Goal: Task Accomplishment & Management: Complete application form

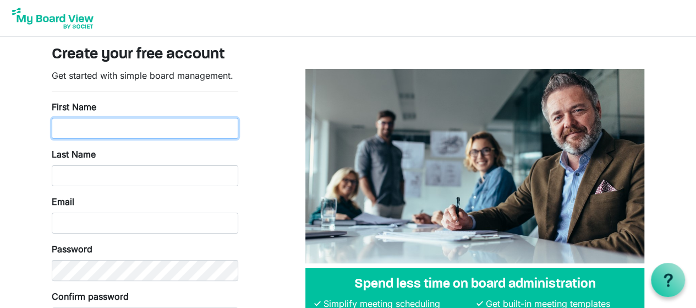
click at [177, 129] on input "First Name" at bounding box center [145, 128] width 187 height 21
type input "Leann"
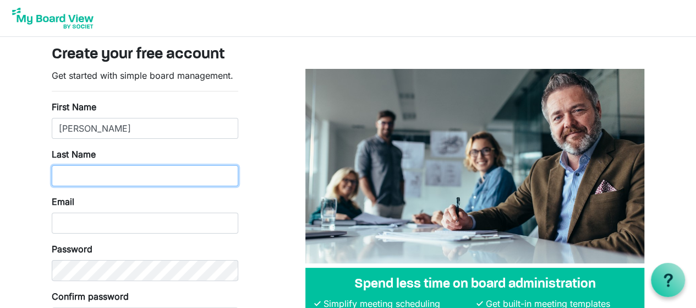
type input "Hammon"
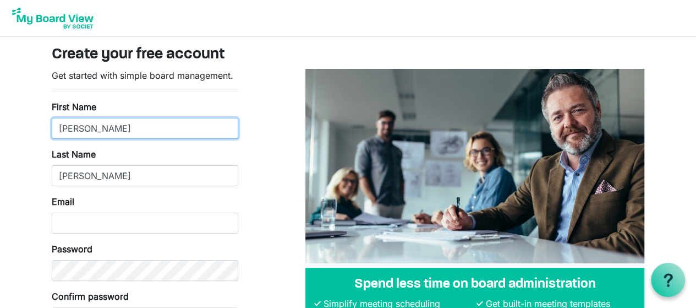
scroll to position [38, 0]
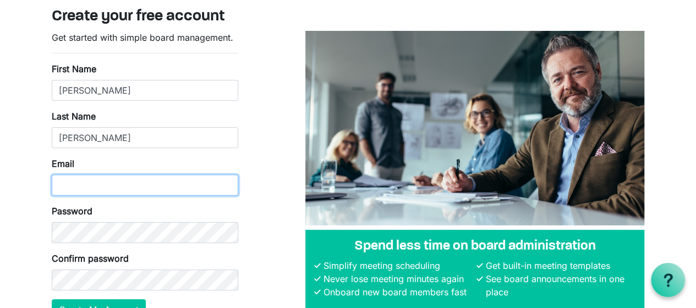
click at [124, 178] on input "Email" at bounding box center [145, 184] width 187 height 21
type input "[PERSON_NAME][EMAIL_ADDRESS][DOMAIN_NAME]"
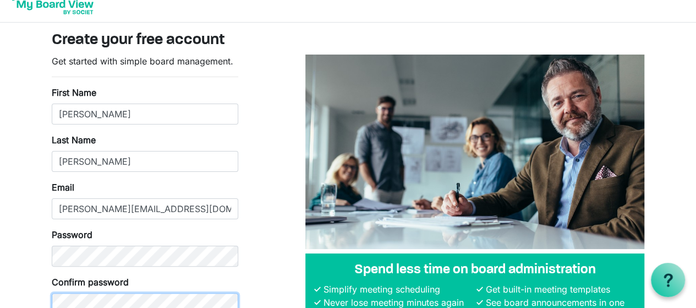
scroll to position [0, 0]
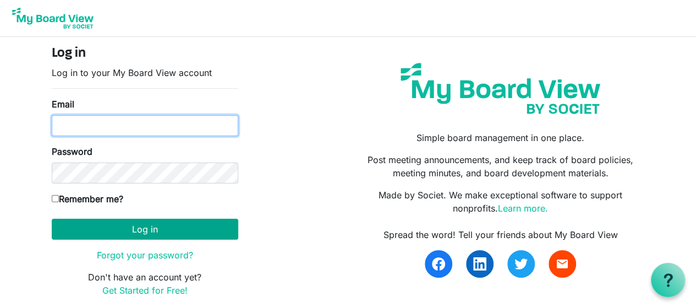
type input "Leann@twoparrowsdesign.com"
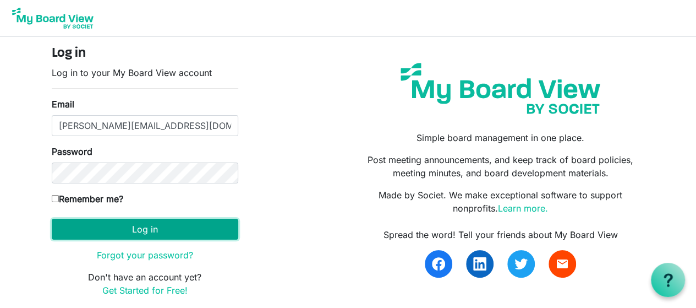
click at [149, 226] on button "Log in" at bounding box center [145, 228] width 187 height 21
